Goal: Task Accomplishment & Management: Manage account settings

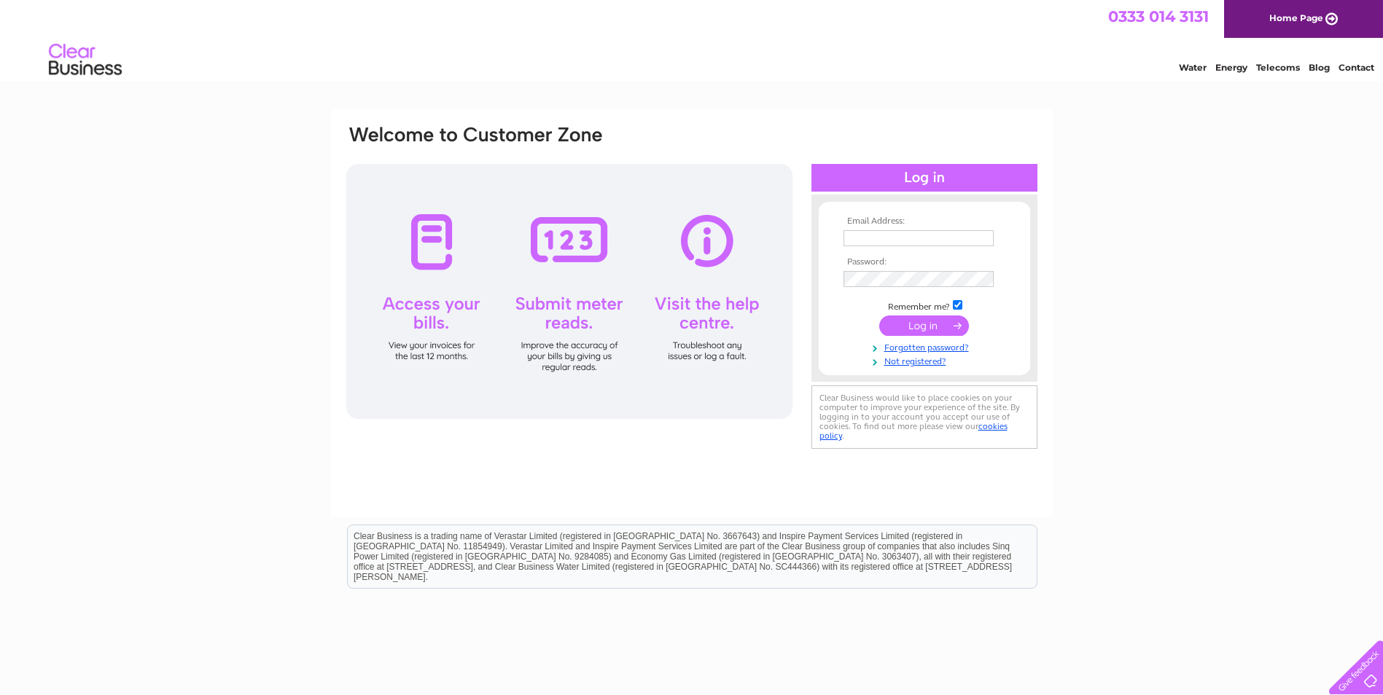
type input "accounts@thelakesidecafe.co.uk"
click at [919, 322] on input "submit" at bounding box center [924, 326] width 90 height 20
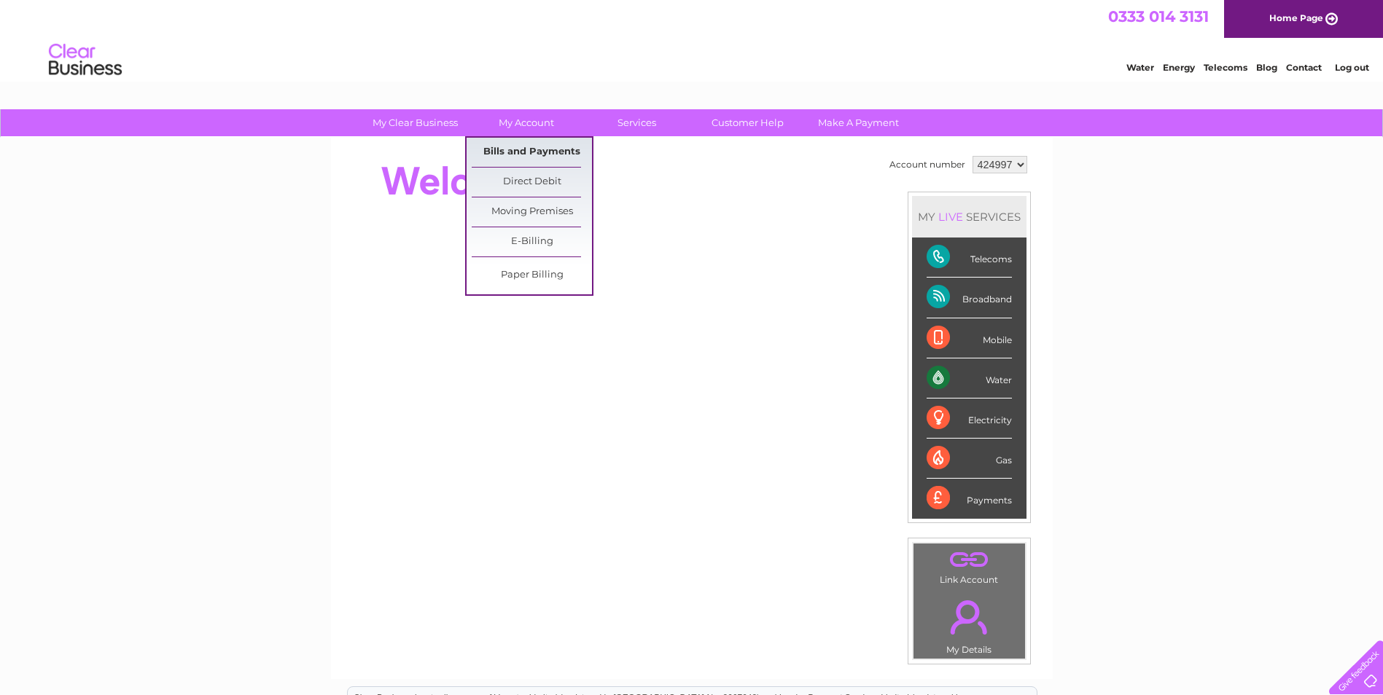
click at [523, 152] on link "Bills and Payments" at bounding box center [532, 152] width 120 height 29
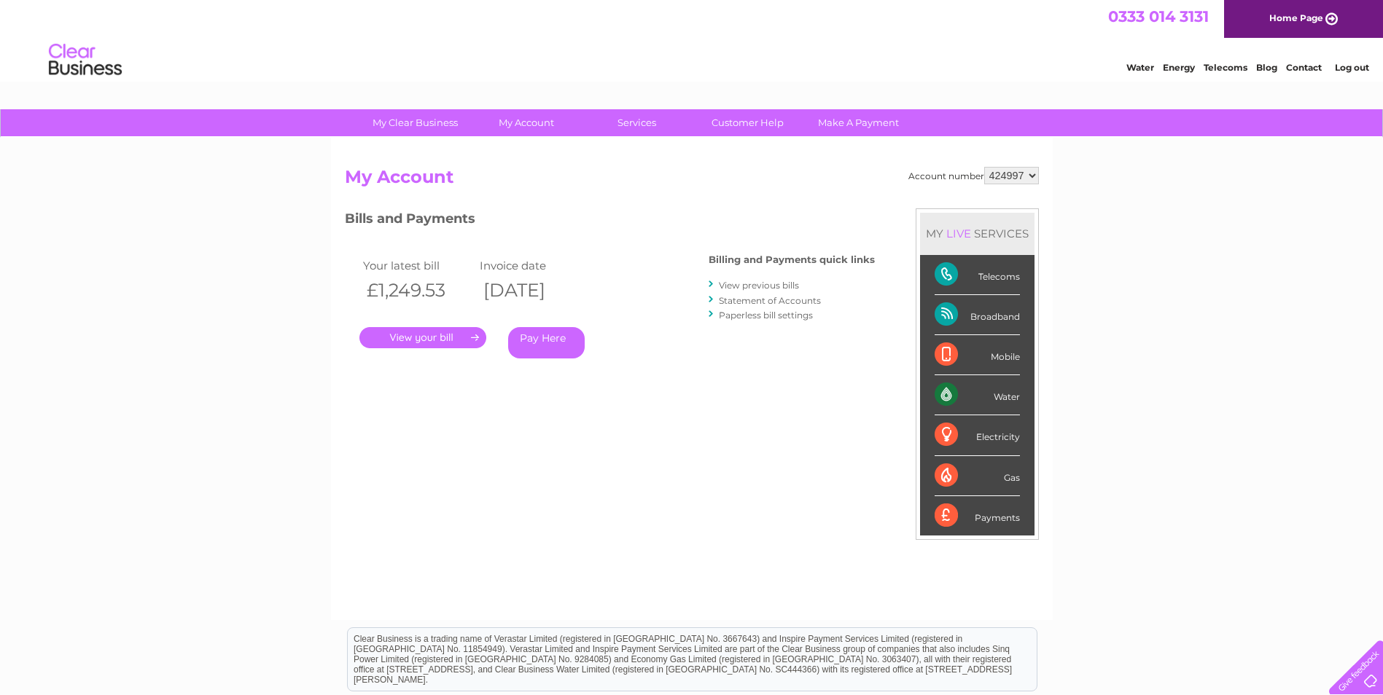
click at [405, 332] on link "." at bounding box center [422, 337] width 127 height 21
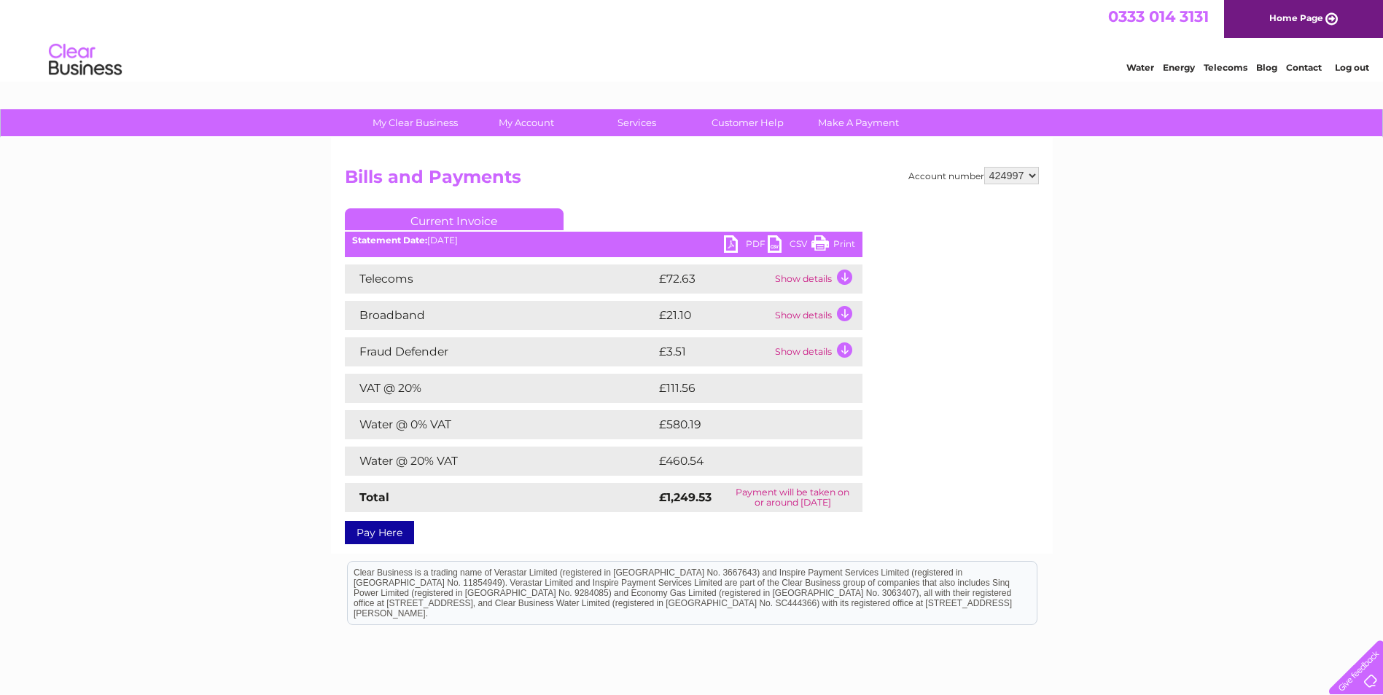
click at [731, 236] on link "PDF" at bounding box center [746, 245] width 44 height 21
